Goal: Find contact information: Find contact information

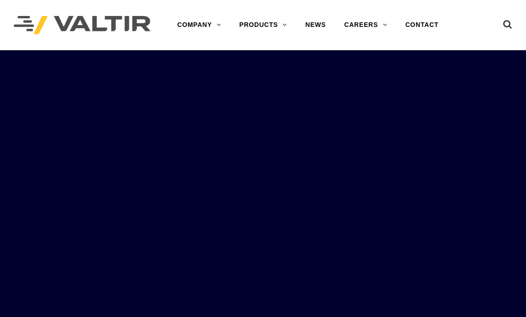
click at [405, 14] on div "Menu COMPANY ABOUT VALTIR OUR HISTORY RENTALS INTERNATIONAL PRODUCTS BARRICADES…" at bounding box center [307, 25] width 297 height 50
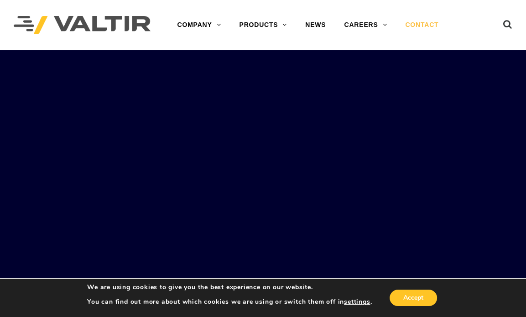
click at [420, 24] on link "CONTACT" at bounding box center [422, 25] width 52 height 18
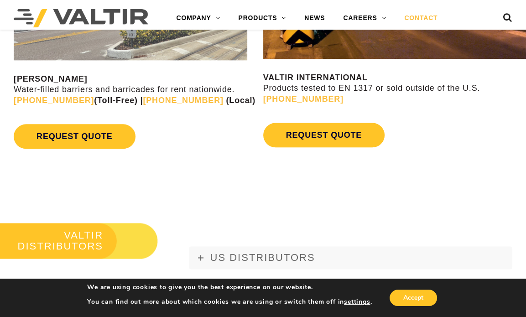
scroll to position [1186, 0]
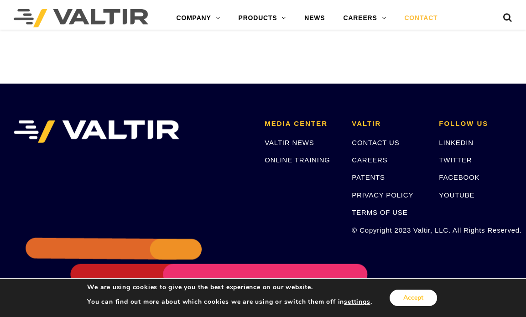
click at [405, 301] on button "Accept" at bounding box center [413, 298] width 47 height 16
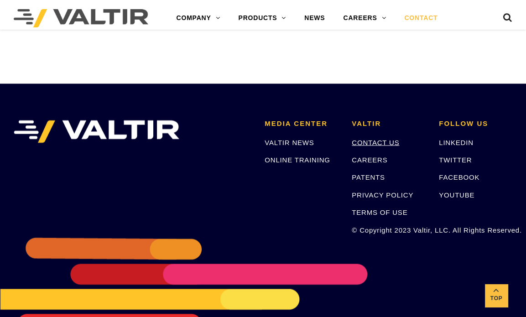
click at [370, 142] on link "CONTACT US" at bounding box center [375, 142] width 47 height 8
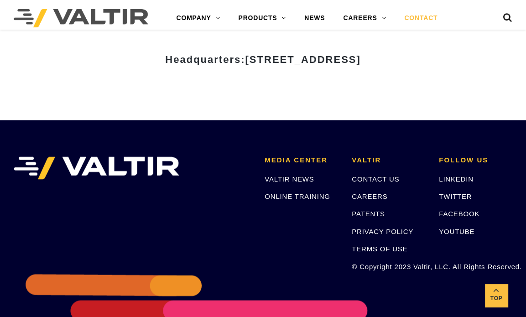
scroll to position [1226, 0]
